Goal: Task Accomplishment & Management: Use online tool/utility

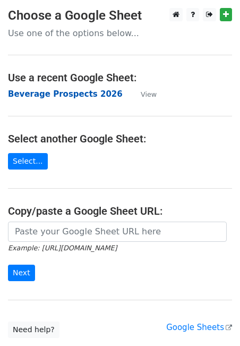
click at [55, 95] on strong "Beverage Prospects 2026" at bounding box center [65, 94] width 115 height 10
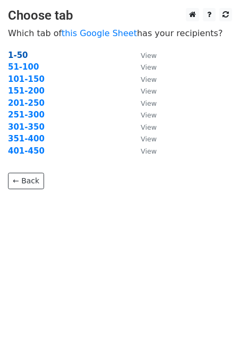
click at [23, 53] on strong "1-50" at bounding box center [18, 55] width 20 height 10
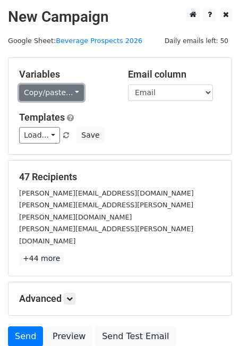
click at [70, 96] on link "Copy/paste..." at bounding box center [51, 92] width 65 height 16
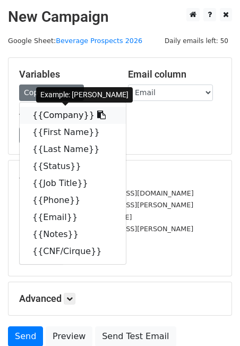
click at [60, 113] on link "{{Company}}" at bounding box center [73, 115] width 106 height 17
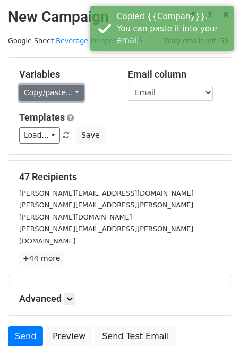
click at [47, 93] on link "Copy/paste..." at bounding box center [51, 92] width 65 height 16
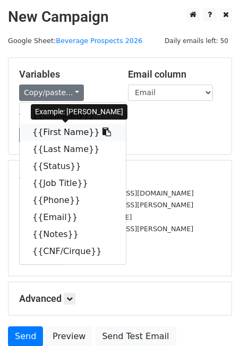
click at [55, 125] on link "{{First Name}}" at bounding box center [73, 132] width 106 height 17
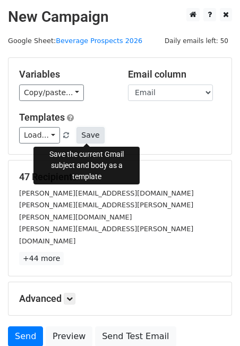
click at [81, 134] on button "Save" at bounding box center [90, 135] width 28 height 16
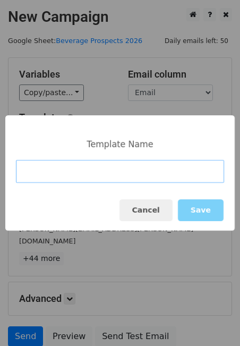
paste input "Calafuria Rosé"
type input "Calafuria Rosé Case Study"
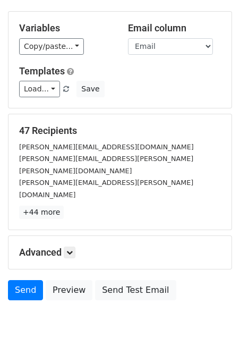
scroll to position [66, 0]
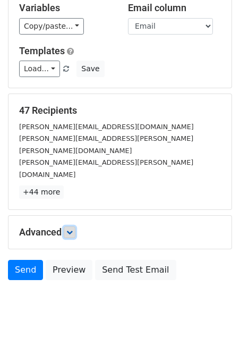
click at [72, 226] on link at bounding box center [70, 232] width 12 height 12
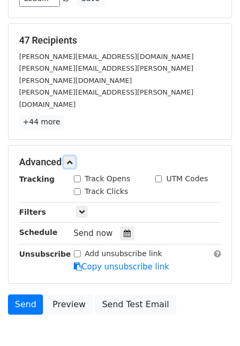
scroll to position [170, 0]
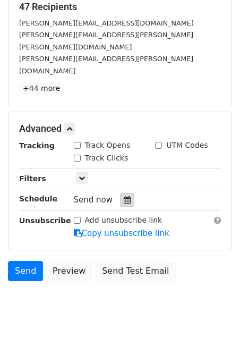
click at [124, 196] on icon at bounding box center [127, 199] width 7 height 7
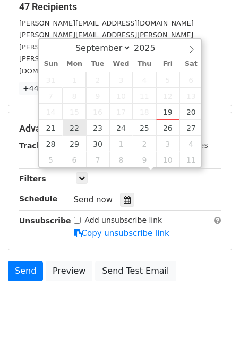
type input "2025-09-22 12:00"
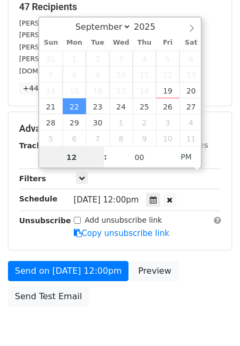
type input "8"
type input "9"
type input "8"
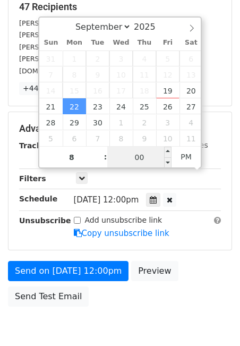
type input "2025-09-22 20:00"
type input "08"
click at [131, 158] on input "00" at bounding box center [139, 157] width 65 height 21
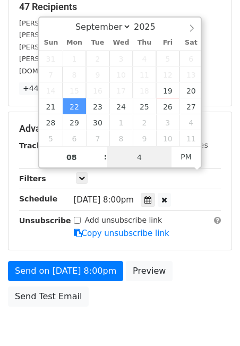
type input "47"
type input "2025-09-22 08:47"
click at [181, 158] on span "AM" at bounding box center [186, 156] width 29 height 21
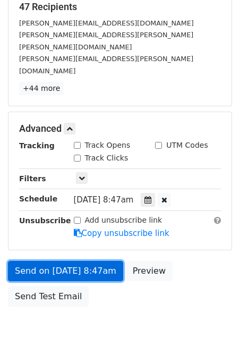
click at [73, 261] on link "Send on Sep 22 at 8:47am" at bounding box center [65, 271] width 115 height 20
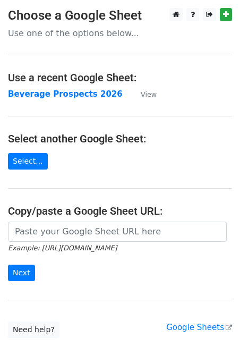
click at [50, 100] on main "Choose a Google Sheet Use one of the options below... Use a recent Google Sheet…" at bounding box center [120, 173] width 240 height 330
click at [49, 88] on td "Beverage Prospects 2026" at bounding box center [69, 94] width 122 height 12
click at [44, 95] on strong "Beverage Prospects 2026" at bounding box center [65, 94] width 115 height 10
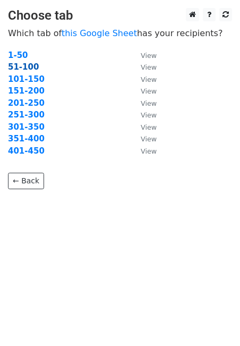
click at [22, 65] on strong "51-100" at bounding box center [23, 67] width 31 height 10
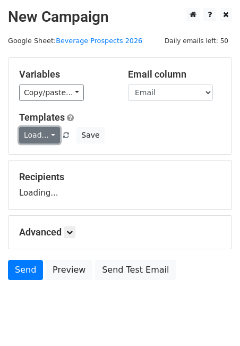
click at [49, 131] on link "Load..." at bounding box center [39, 135] width 41 height 16
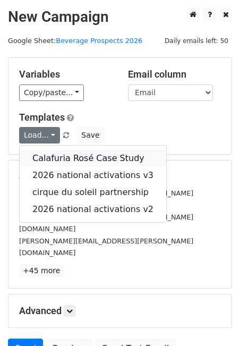
click at [54, 155] on link "Calafuria Rosé Case Study" at bounding box center [93, 158] width 147 height 17
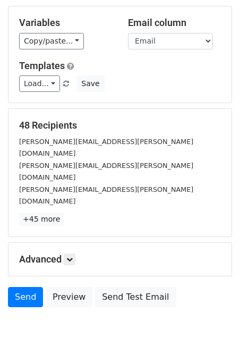
scroll to position [66, 0]
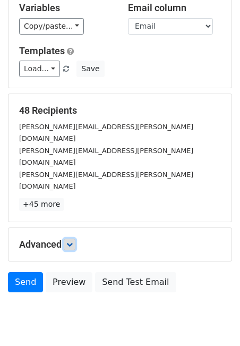
click at [75, 238] on link at bounding box center [70, 244] width 12 height 12
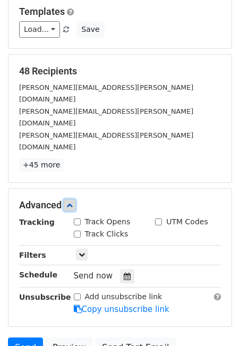
scroll to position [170, 0]
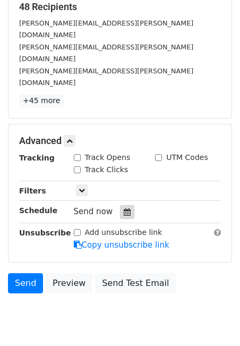
click at [124, 208] on icon at bounding box center [127, 211] width 7 height 7
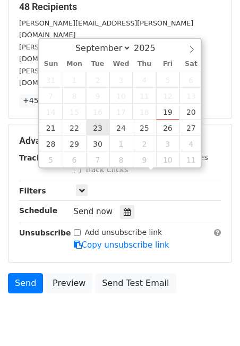
type input "2025-09-23 12:00"
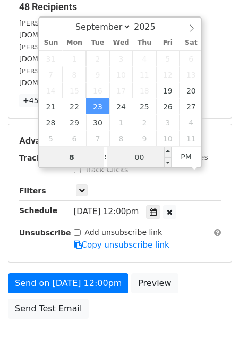
type input "8"
type input "2025-09-23 20:00"
type input "08"
click at [137, 151] on input "00" at bounding box center [139, 157] width 65 height 21
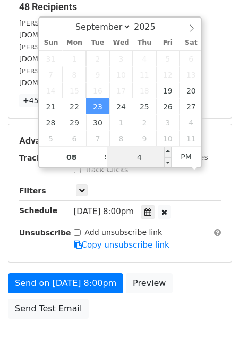
type input "48"
type input "2025-09-23 08:48"
click at [187, 151] on span "PM" at bounding box center [186, 156] width 29 height 21
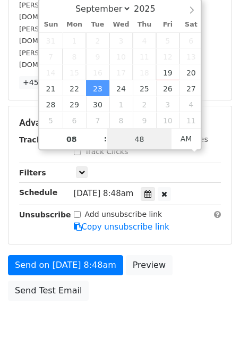
scroll to position [195, 0]
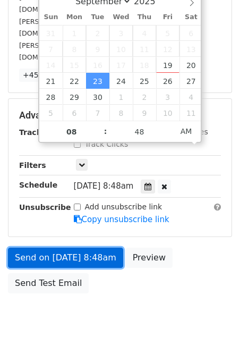
click at [84, 247] on link "Send on Sep 23 at 8:48am" at bounding box center [65, 257] width 115 height 20
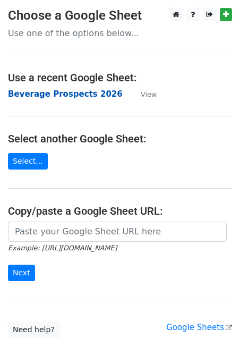
click at [41, 95] on strong "Beverage Prospects 2026" at bounding box center [65, 94] width 115 height 10
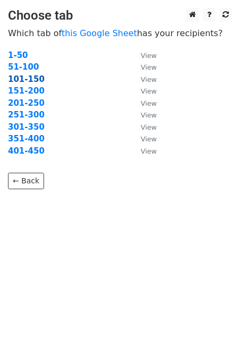
click at [22, 80] on strong "101-150" at bounding box center [26, 79] width 37 height 10
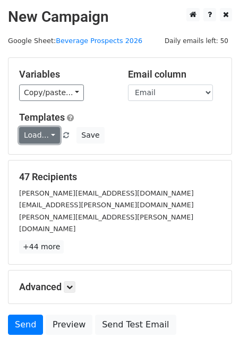
click at [41, 143] on link "Load..." at bounding box center [39, 135] width 41 height 16
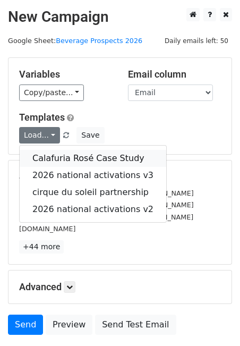
click at [51, 159] on link "Calafuria Rosé Case Study" at bounding box center [93, 158] width 147 height 17
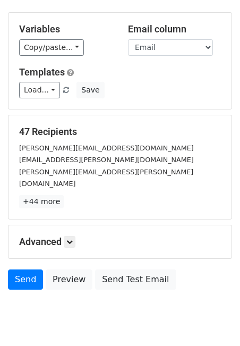
scroll to position [66, 0]
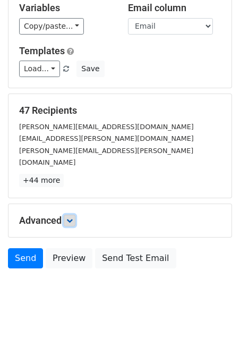
click at [70, 217] on icon at bounding box center [69, 220] width 6 height 6
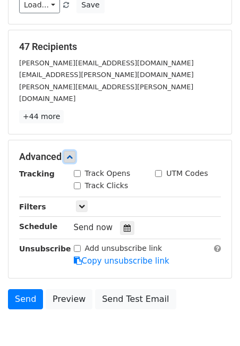
scroll to position [170, 0]
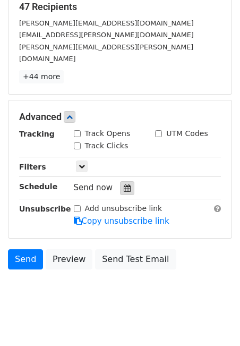
click at [124, 184] on icon at bounding box center [127, 187] width 7 height 7
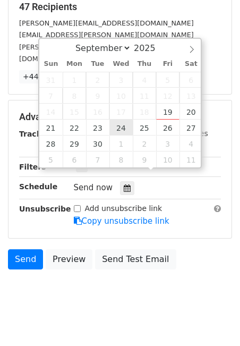
type input "[DATE] 12:00"
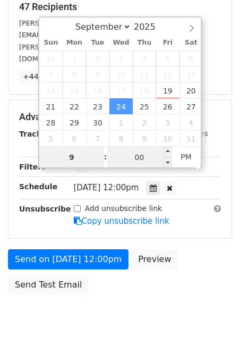
type input "9"
type input "2025-09-24 21:00"
type input "09"
click at [132, 156] on input "00" at bounding box center [139, 157] width 65 height 21
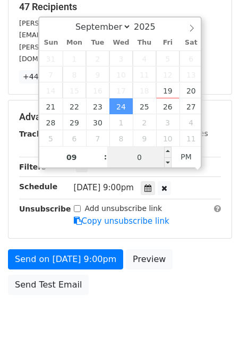
type input "07"
type input "2025-09-24 09:07"
click at [188, 151] on span "PM" at bounding box center [186, 156] width 29 height 21
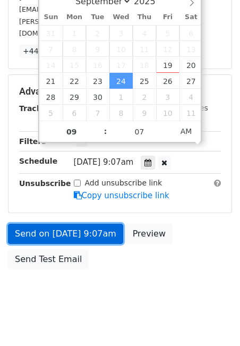
click at [81, 224] on link "Send on Sep 24 at 9:07am" at bounding box center [65, 234] width 115 height 20
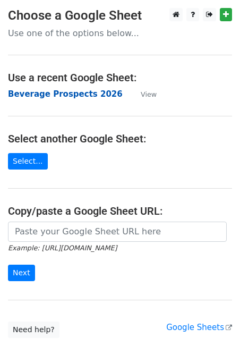
click at [57, 96] on strong "Beverage Prospects 2026" at bounding box center [65, 94] width 115 height 10
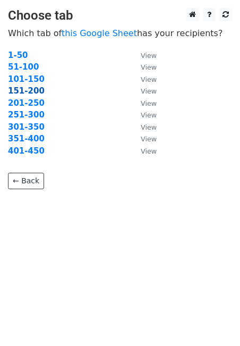
click at [27, 90] on strong "151-200" at bounding box center [26, 91] width 37 height 10
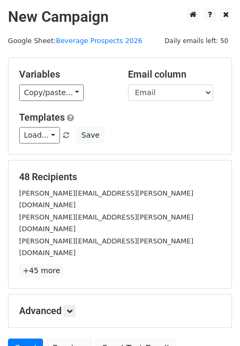
click at [37, 143] on div "Variables Copy/paste... {{Company}} {{First Name}} {{Last Name}} {{Status}} {{J…" at bounding box center [119, 106] width 223 height 96
click at [36, 137] on link "Load..." at bounding box center [39, 135] width 41 height 16
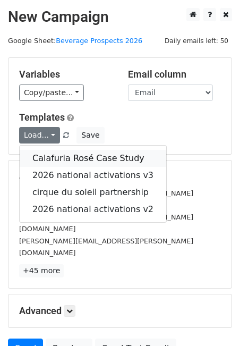
click at [40, 159] on link "Calafuria Rosé Case Study" at bounding box center [93, 158] width 147 height 17
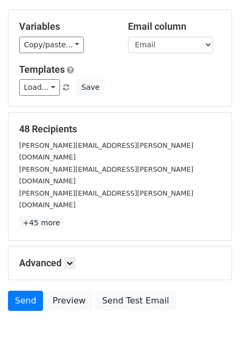
scroll to position [66, 0]
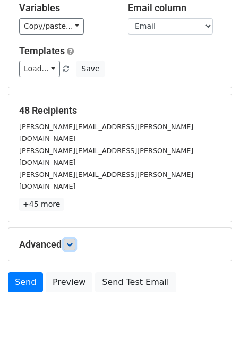
click at [71, 241] on icon at bounding box center [69, 244] width 6 height 6
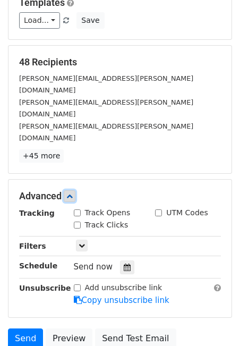
scroll to position [170, 0]
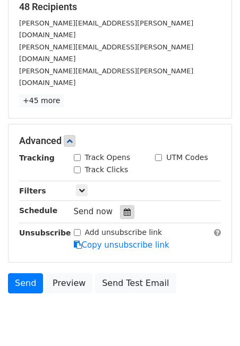
click at [124, 208] on icon at bounding box center [127, 211] width 7 height 7
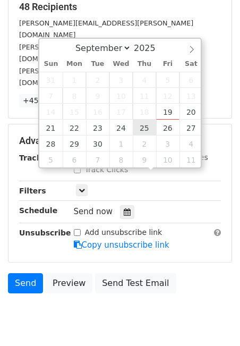
type input "[DATE] 12:00"
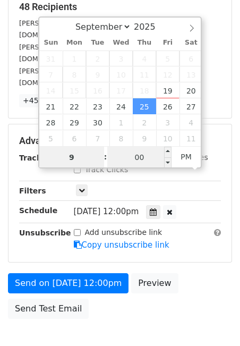
type input "9"
type input "2025-09-25 21:00"
type input "09"
click at [135, 156] on input "00" at bounding box center [139, 157] width 65 height 21
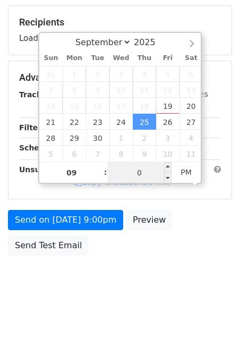
type input "07"
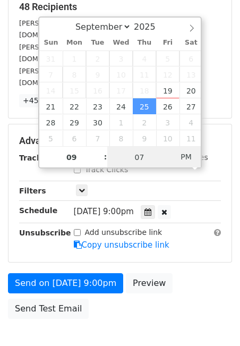
type input "2025-09-25 09:07"
click at [190, 159] on span "AM" at bounding box center [186, 156] width 29 height 21
drag, startPoint x: 139, startPoint y: 155, endPoint x: 126, endPoint y: 155, distance: 12.2
click at [126, 155] on input "07" at bounding box center [139, 157] width 65 height 21
type input "17"
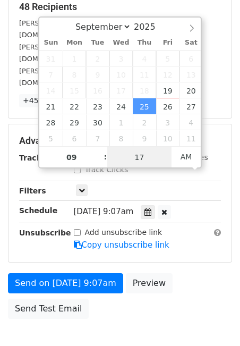
scroll to position [195, 0]
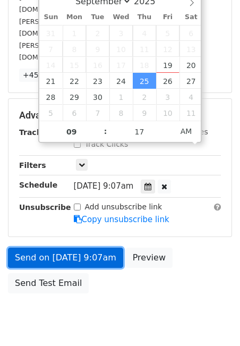
type input "2025-09-25 09:17"
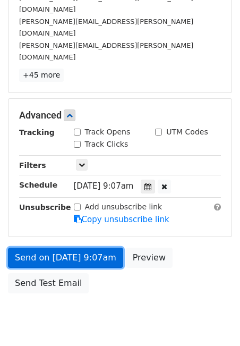
click at [83, 247] on link "Send on Sep 25 at 9:07am" at bounding box center [65, 257] width 115 height 20
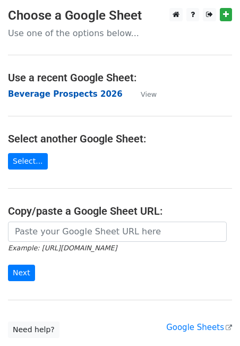
click at [64, 93] on strong "Beverage Prospects 2026" at bounding box center [65, 94] width 115 height 10
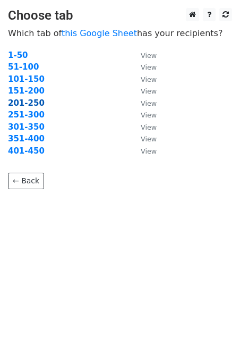
click at [31, 99] on strong "201-250" at bounding box center [26, 103] width 37 height 10
click at [22, 105] on strong "201-250" at bounding box center [26, 103] width 37 height 10
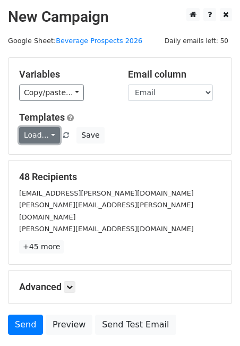
click at [45, 134] on link "Load..." at bounding box center [39, 135] width 41 height 16
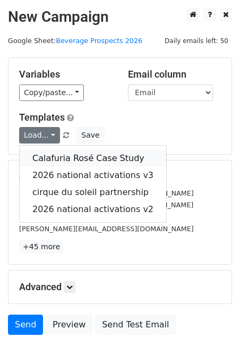
click at [45, 153] on link "Calafuria Rosé Case Study" at bounding box center [93, 158] width 147 height 17
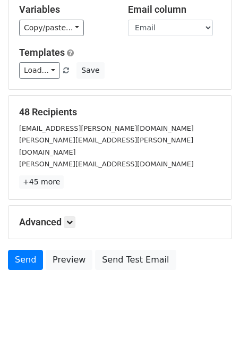
scroll to position [66, 0]
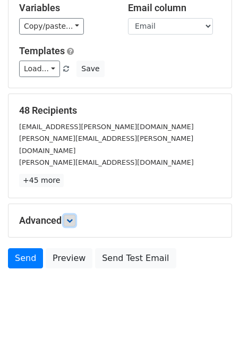
click at [71, 217] on icon at bounding box center [69, 220] width 6 height 6
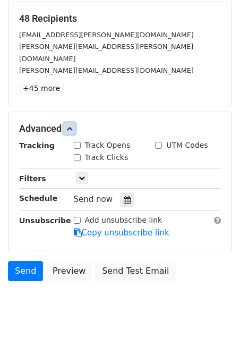
scroll to position [170, 0]
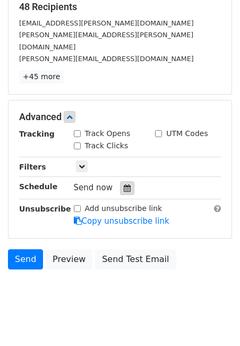
click at [124, 184] on icon at bounding box center [127, 187] width 7 height 7
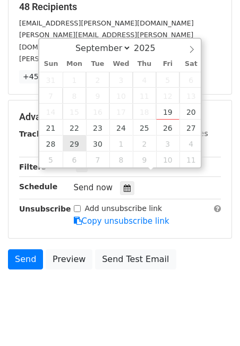
type input "2025-09-29 12:00"
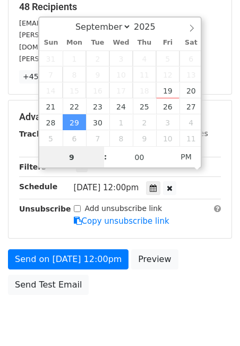
type input "9"
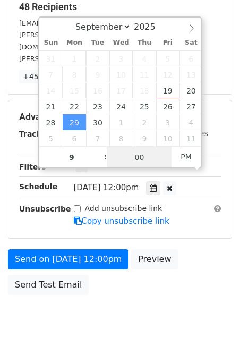
type input "2025-09-29 21:00"
type input "09"
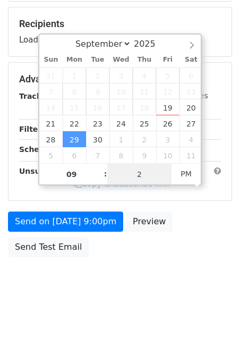
type input "27"
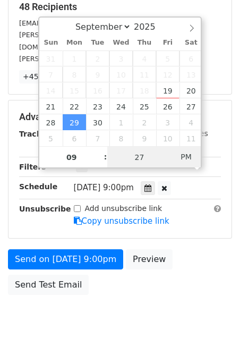
type input "2025-09-29 09:27"
click at [188, 154] on span "AM" at bounding box center [186, 156] width 29 height 21
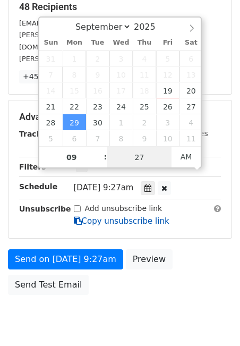
scroll to position [195, 0]
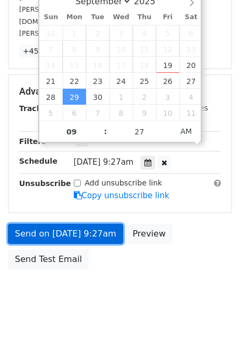
click at [65, 224] on link "Send on Sep 29 at 9:27am" at bounding box center [65, 234] width 115 height 20
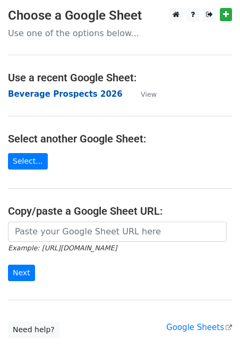
click at [60, 93] on strong "Beverage Prospects 2026" at bounding box center [65, 94] width 115 height 10
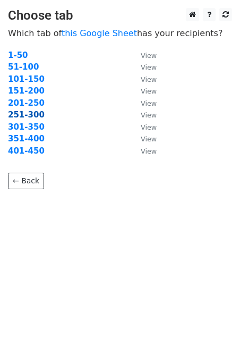
click at [29, 113] on strong "251-300" at bounding box center [26, 115] width 37 height 10
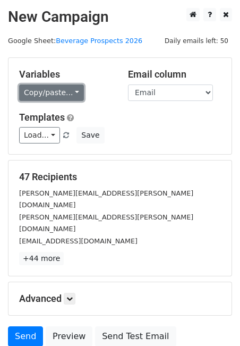
click at [45, 92] on link "Copy/paste..." at bounding box center [51, 92] width 65 height 16
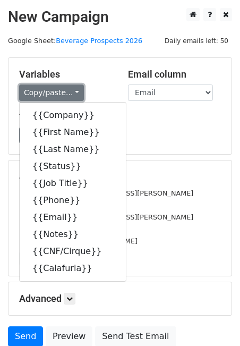
click at [45, 92] on link "Copy/paste..." at bounding box center [51, 92] width 65 height 16
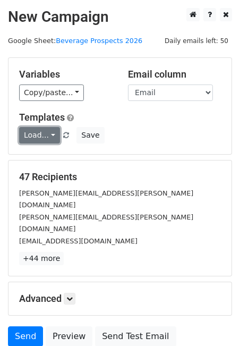
click at [37, 131] on link "Load..." at bounding box center [39, 135] width 41 height 16
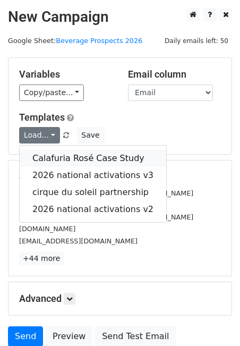
click at [38, 157] on link "Calafuria Rosé Case Study" at bounding box center [93, 158] width 147 height 17
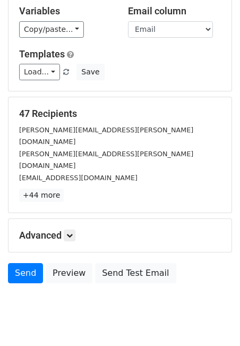
scroll to position [66, 0]
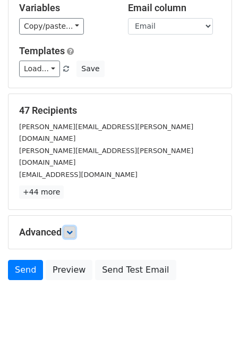
click at [72, 229] on icon at bounding box center [69, 232] width 6 height 6
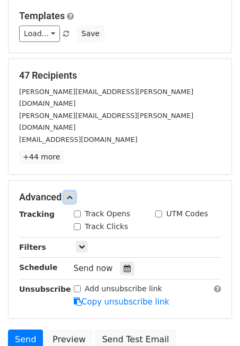
scroll to position [170, 0]
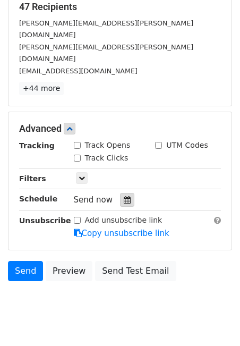
click at [126, 193] on div at bounding box center [127, 200] width 14 height 14
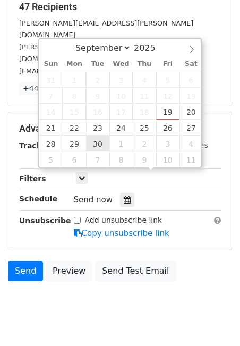
type input "[DATE] 12:00"
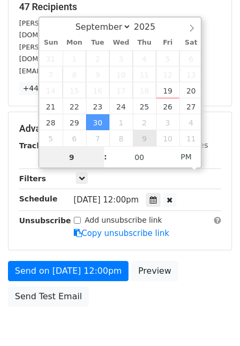
type input "9"
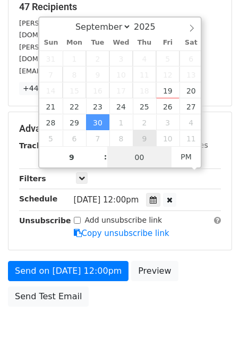
type input "2025-09-30 21:00"
type input "09"
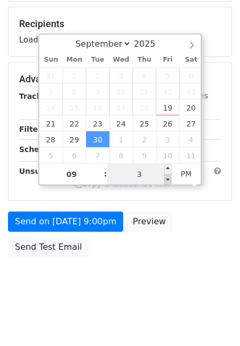
type input "37"
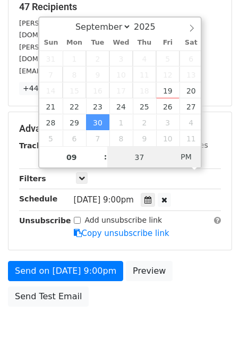
type input "2025-09-30 09:37"
click at [183, 156] on span "PM" at bounding box center [186, 156] width 29 height 21
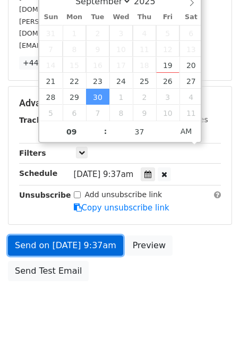
click at [39, 235] on link "Send on Sep 30 at 9:37am" at bounding box center [65, 245] width 115 height 20
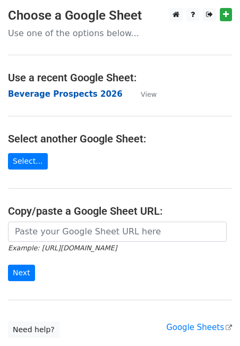
click at [42, 93] on strong "Beverage Prospects 2026" at bounding box center [65, 94] width 115 height 10
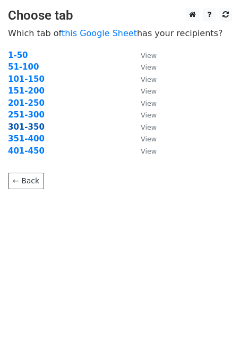
click at [26, 129] on strong "301-350" at bounding box center [26, 127] width 37 height 10
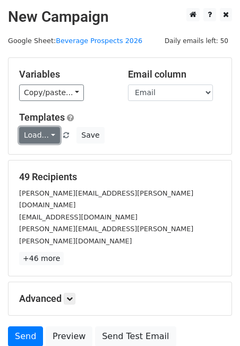
click at [36, 139] on link "Load..." at bounding box center [39, 135] width 41 height 16
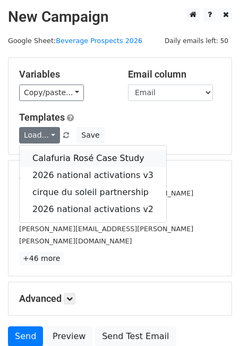
click at [41, 155] on link "Calafuria Rosé Case Study" at bounding box center [93, 158] width 147 height 17
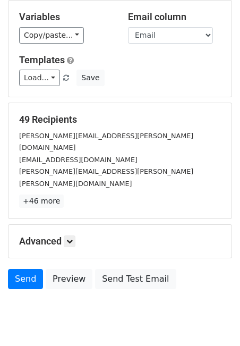
scroll to position [66, 0]
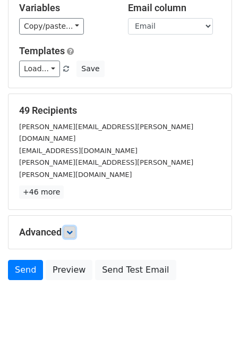
click at [68, 229] on icon at bounding box center [69, 232] width 6 height 6
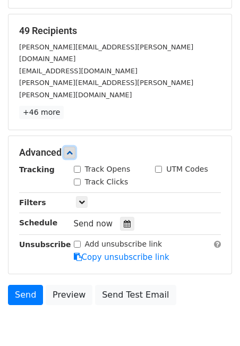
scroll to position [170, 0]
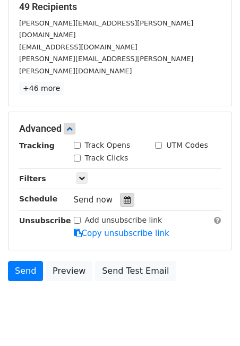
click at [122, 193] on div at bounding box center [127, 200] width 14 height 14
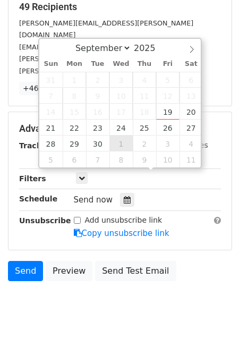
type input "2025-10-01 12:00"
select select "9"
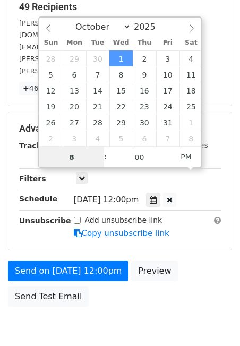
type input "8"
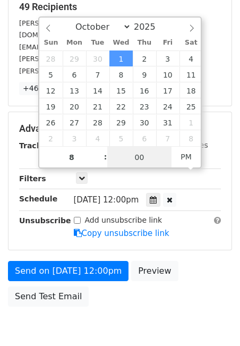
type input "2025-10-01 20:00"
type input "08"
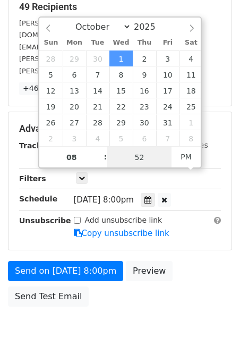
type input "52"
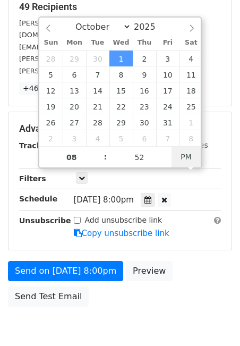
scroll to position [0, 0]
type input "2025-10-01 08:52"
click at [185, 155] on span "AM" at bounding box center [186, 156] width 29 height 21
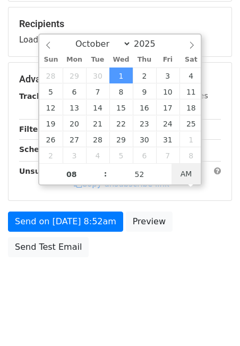
scroll to position [170, 0]
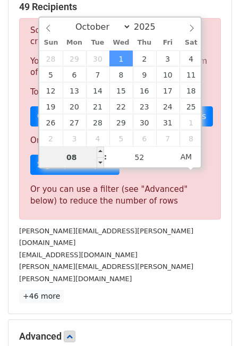
click at [75, 161] on input "08" at bounding box center [71, 157] width 65 height 21
type input "9"
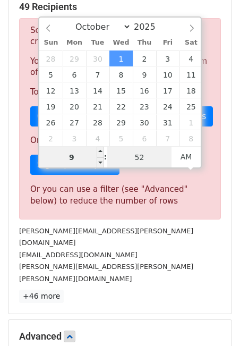
type input "2025-10-01 09:52"
type input "09"
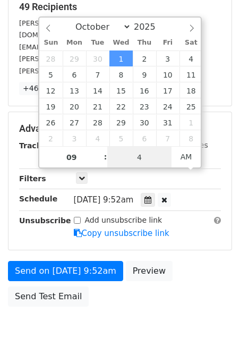
type input "48"
type input "2025-10-01 09:48"
click at [185, 217] on div "Advanced Tracking Track Opens UTM Codes Track Clicks Filters Only include sprea…" at bounding box center [119, 181] width 223 height 138
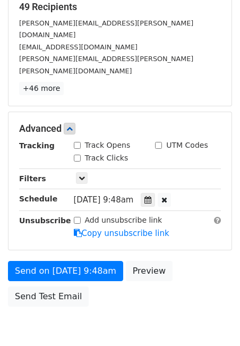
scroll to position [195, 0]
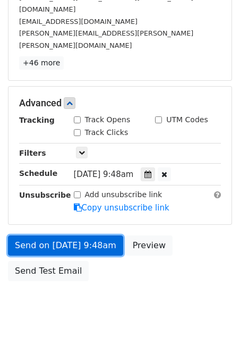
click at [40, 235] on link "Send on Oct 1 at 9:48am" at bounding box center [65, 245] width 115 height 20
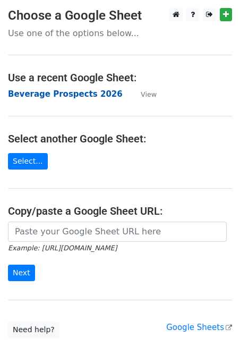
click at [73, 91] on strong "Beverage Prospects 2026" at bounding box center [65, 94] width 115 height 10
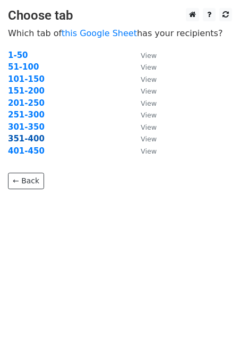
click at [28, 137] on strong "351-400" at bounding box center [26, 139] width 37 height 10
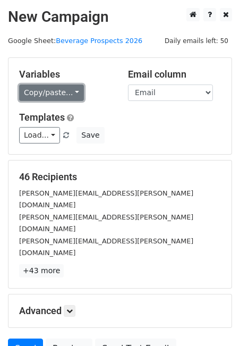
click at [68, 98] on link "Copy/paste..." at bounding box center [51, 92] width 65 height 16
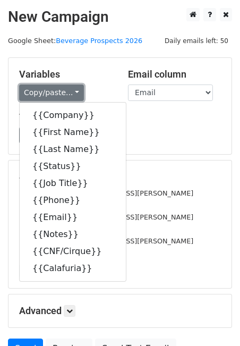
click at [68, 98] on link "Copy/paste..." at bounding box center [51, 92] width 65 height 16
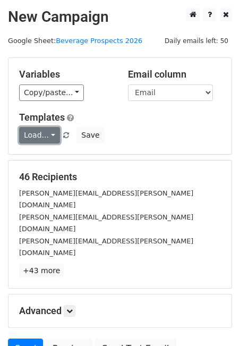
click at [39, 138] on link "Load..." at bounding box center [39, 135] width 41 height 16
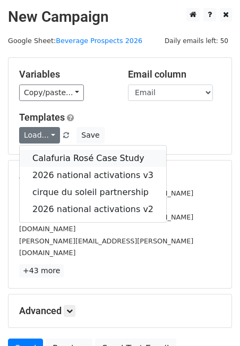
click at [40, 157] on link "Calafuria Rosé Case Study" at bounding box center [93, 158] width 147 height 17
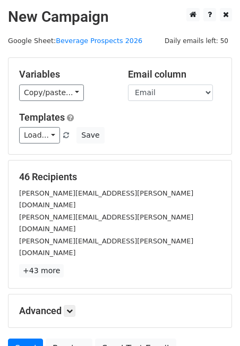
scroll to position [66, 0]
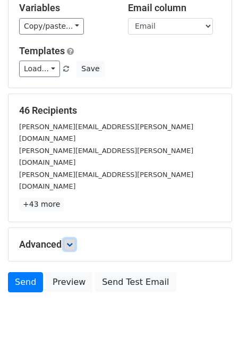
click at [70, 241] on icon at bounding box center [69, 244] width 6 height 6
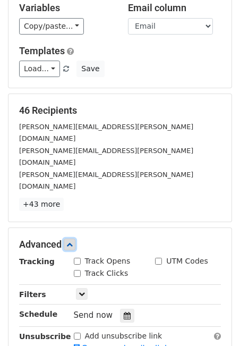
scroll to position [170, 0]
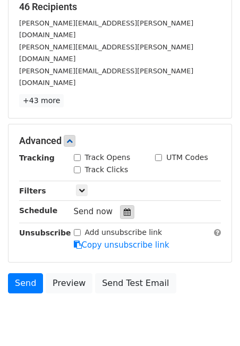
click at [124, 208] on icon at bounding box center [127, 211] width 7 height 7
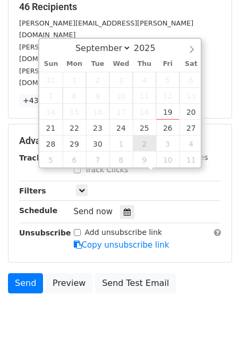
type input "[DATE] 12:00"
select select "9"
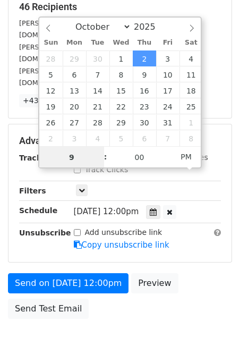
type input "9"
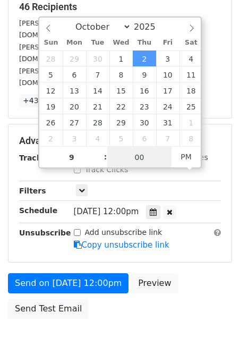
type input "[DATE] 21:00"
type input "09"
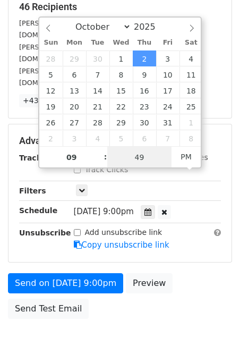
type input "49"
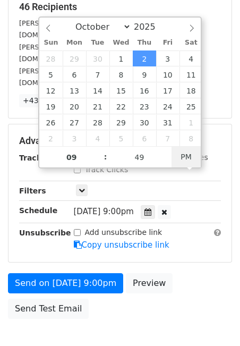
scroll to position [0, 0]
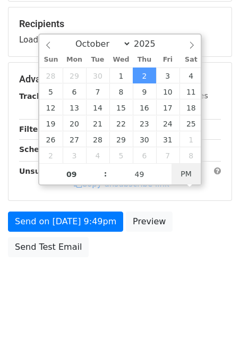
type input "[DATE] 09:49"
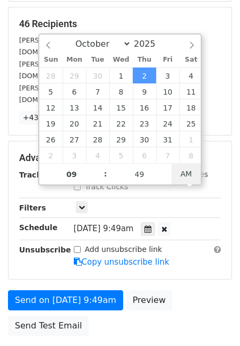
click at [182, 173] on body "New Campaign Daily emails left: 50 Google Sheet: Beverage Prospects 2026 Variab…" at bounding box center [120, 119] width 240 height 528
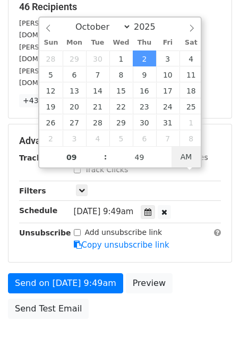
scroll to position [195, 0]
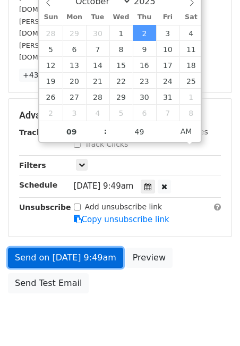
click at [55, 247] on link "Send on [DATE] 9:49am" at bounding box center [65, 257] width 115 height 20
